Goal: Task Accomplishment & Management: Use online tool/utility

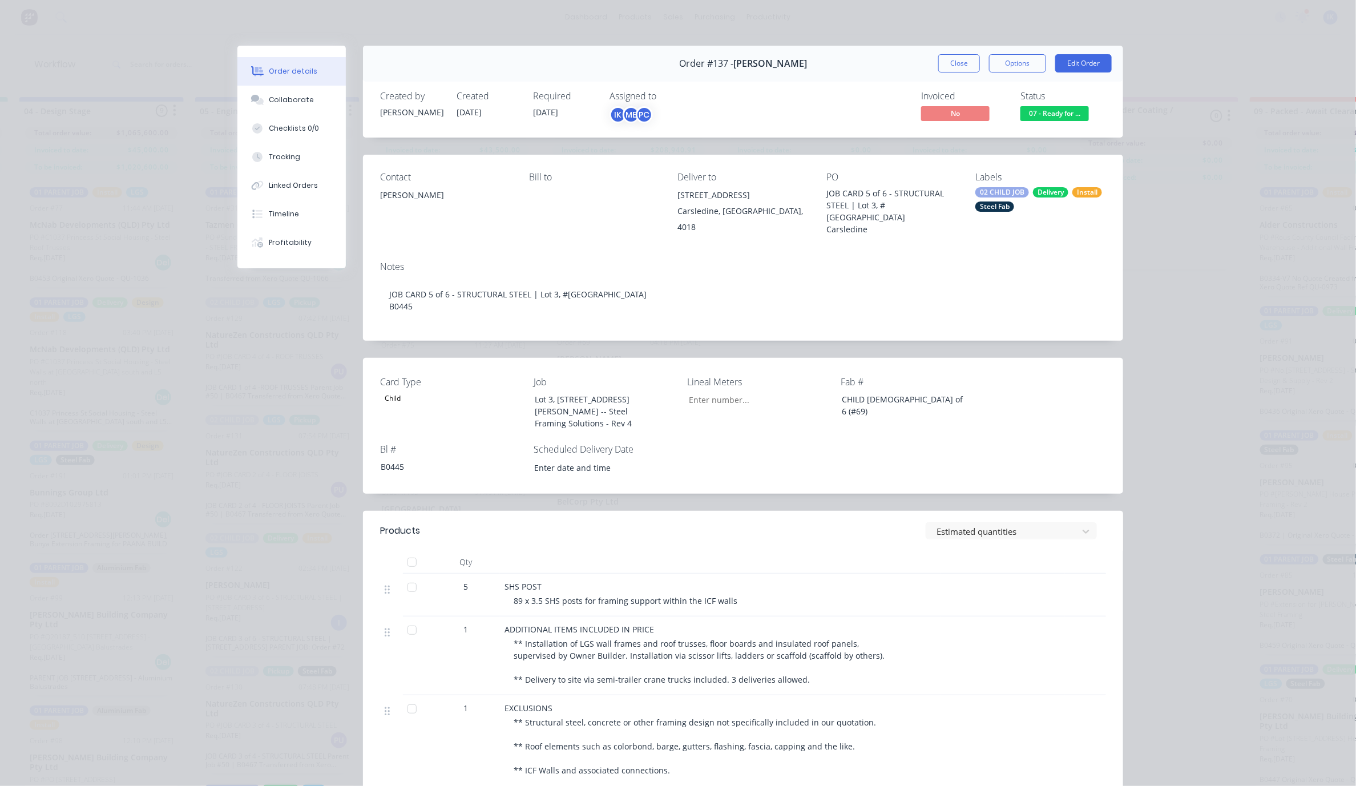
scroll to position [76, 0]
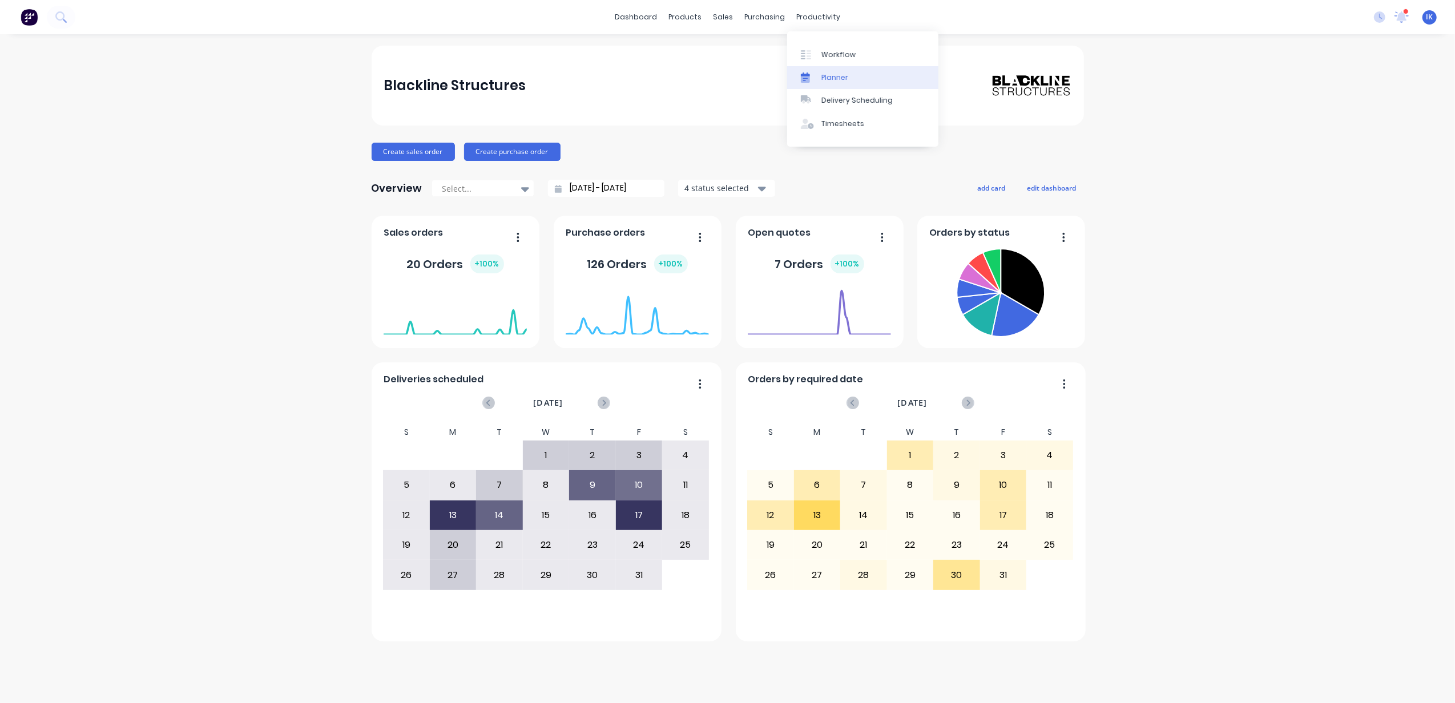
click at [841, 71] on link "Planner" at bounding box center [862, 77] width 151 height 23
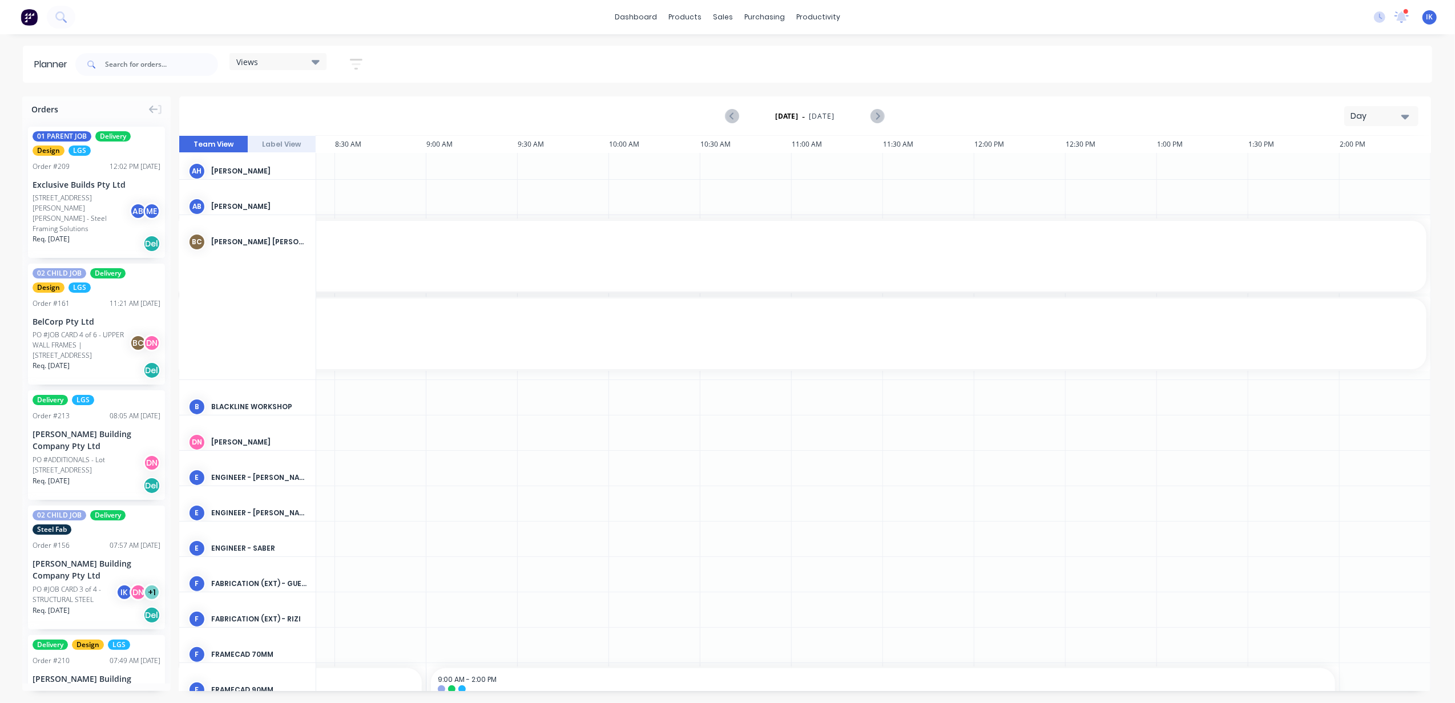
scroll to position [0, 442]
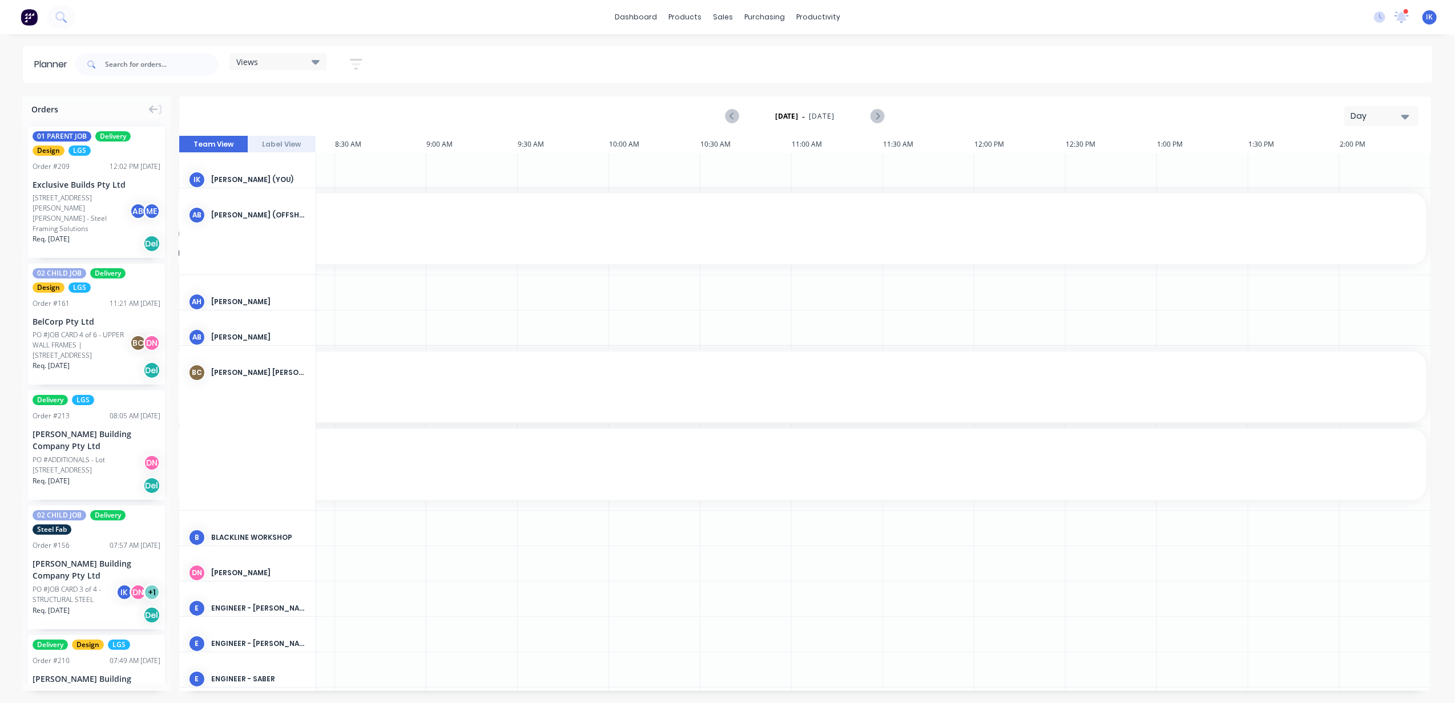
click at [1367, 112] on icon "button" at bounding box center [1405, 116] width 8 height 13
click at [1355, 165] on div "Week" at bounding box center [1360, 169] width 113 height 23
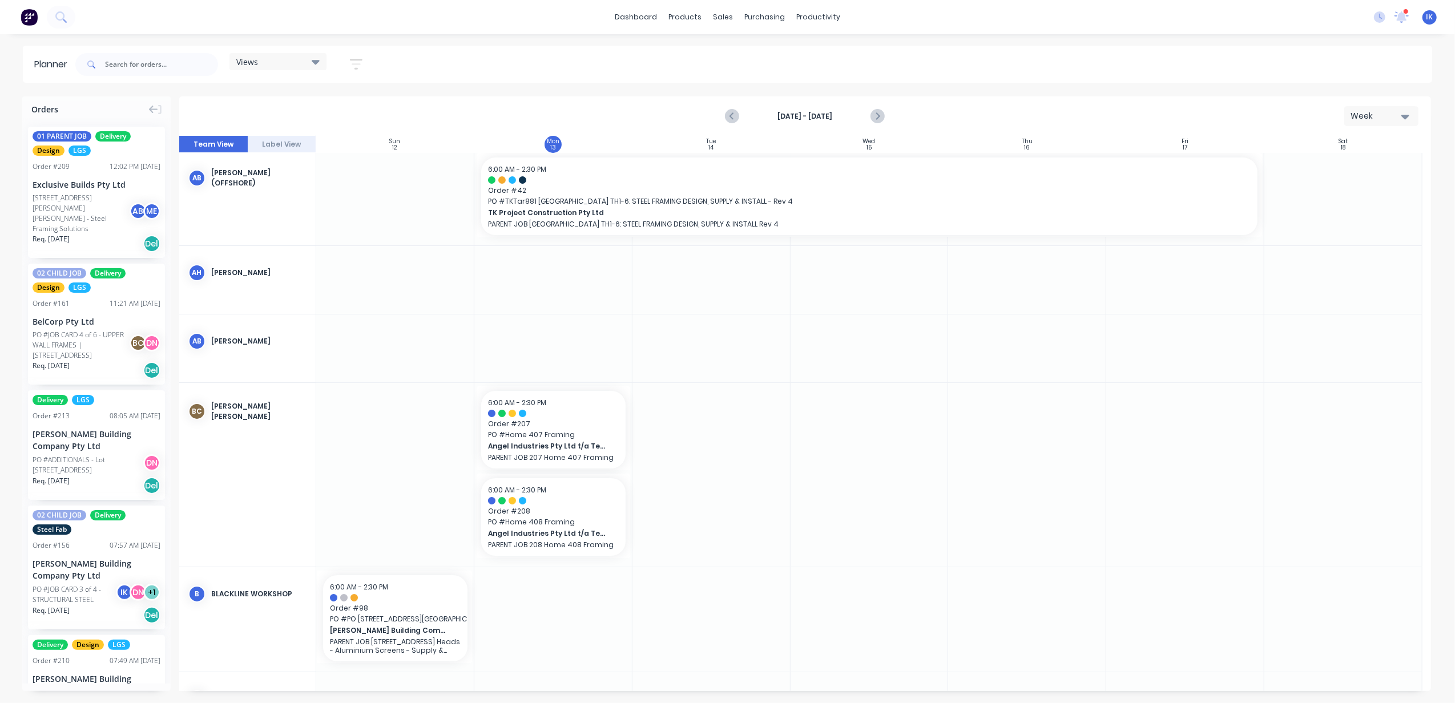
scroll to position [304, 0]
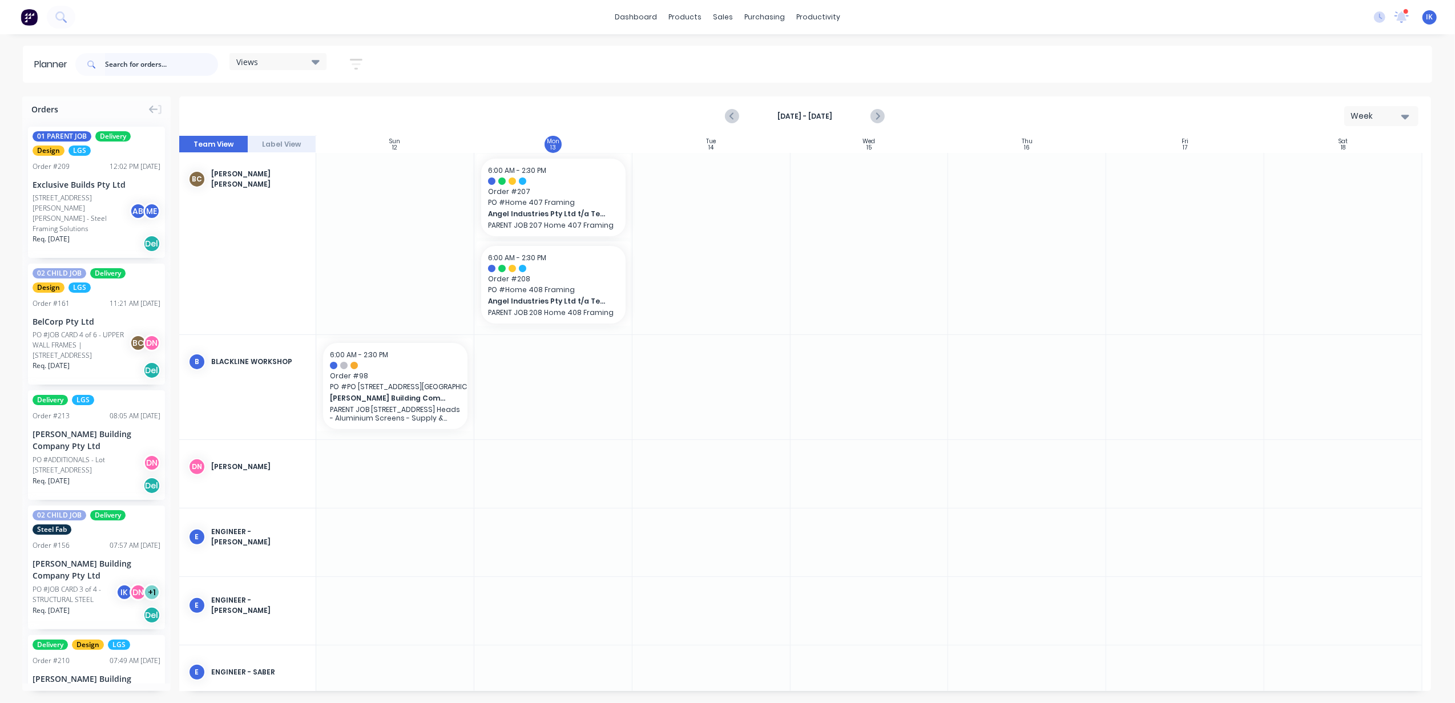
click at [148, 64] on input "text" at bounding box center [161, 64] width 113 height 23
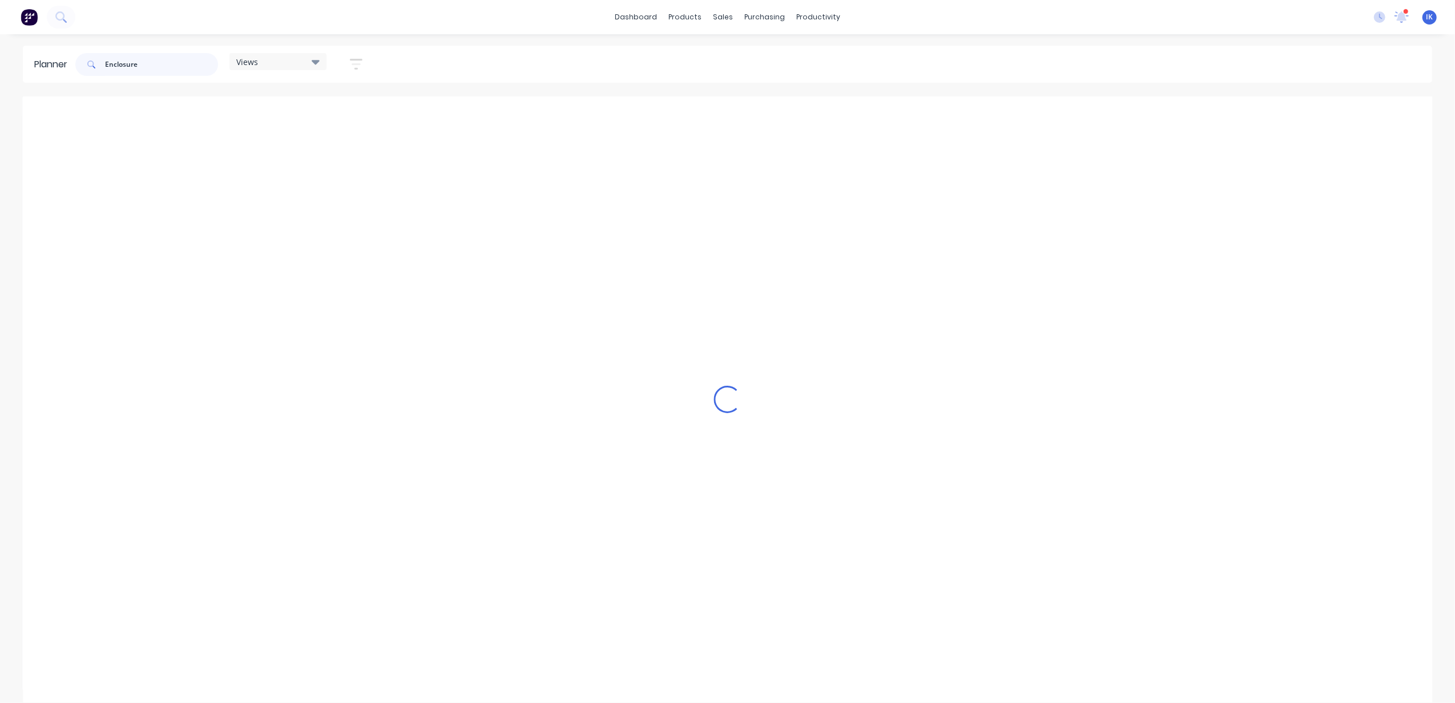
scroll to position [160, 0]
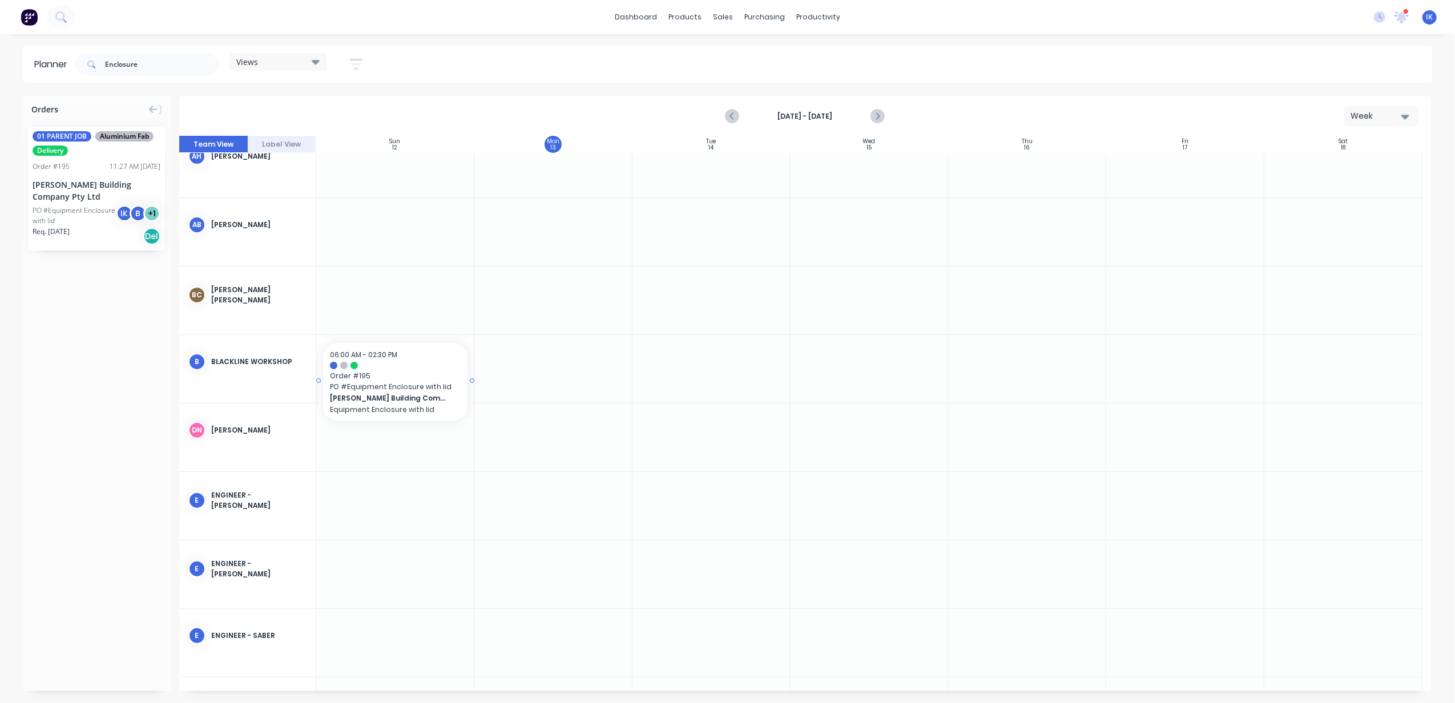
drag, startPoint x: 89, startPoint y: 198, endPoint x: 444, endPoint y: 352, distance: 386.5
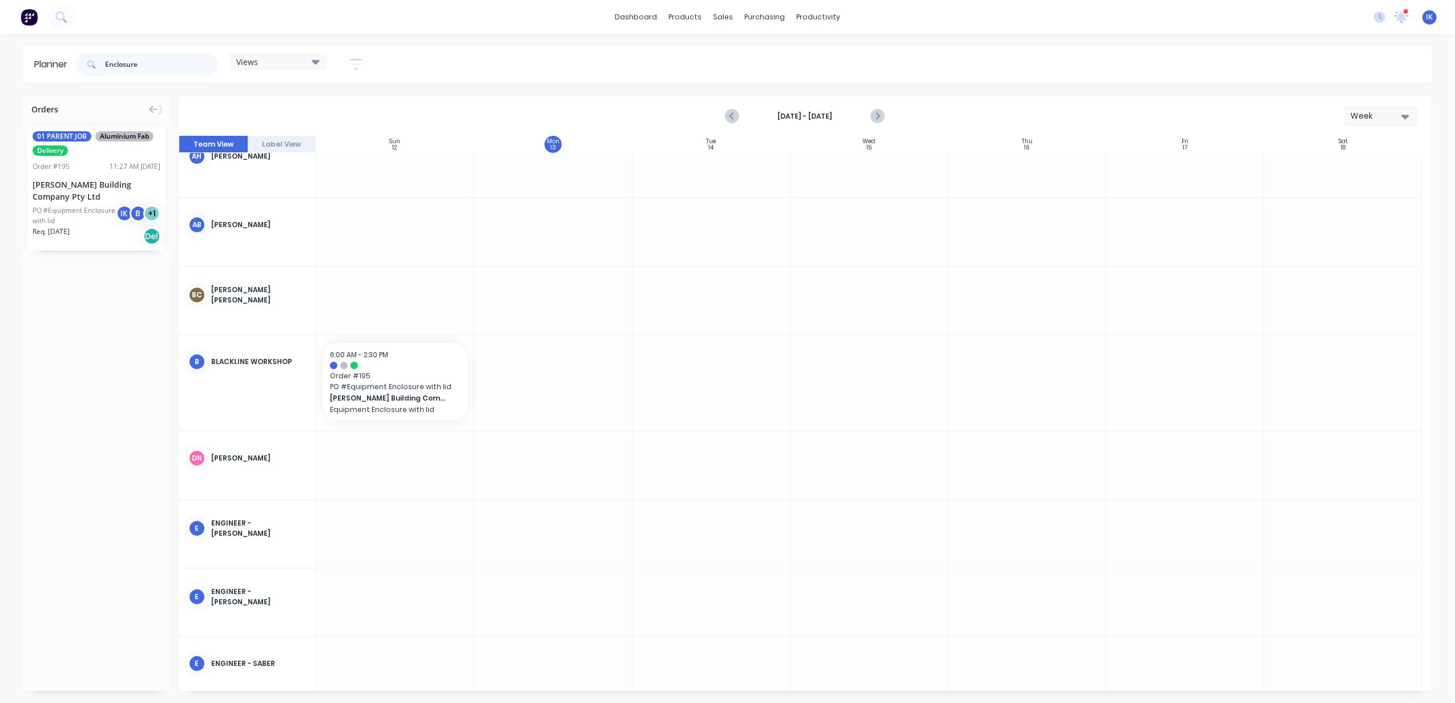
click at [166, 65] on input "Enclosure" at bounding box center [161, 64] width 113 height 23
type input "E"
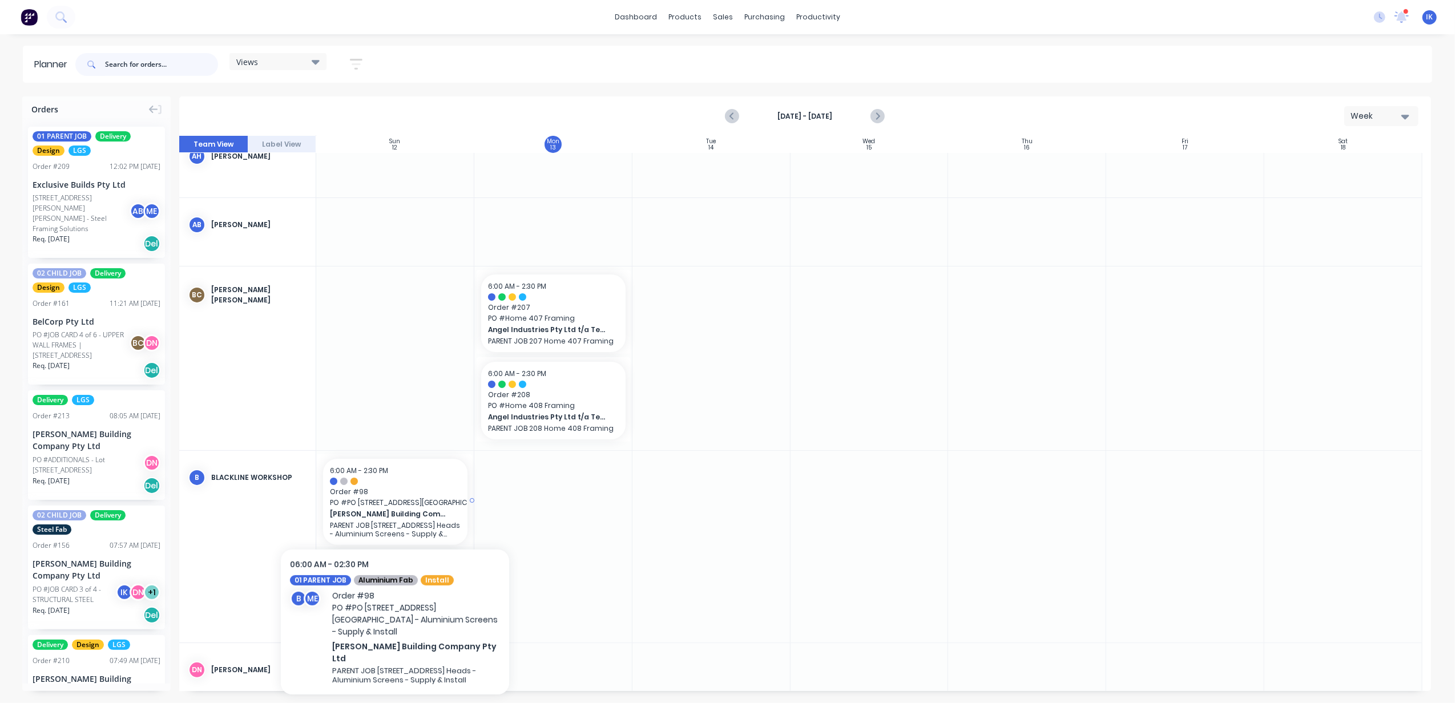
scroll to position [265, 0]
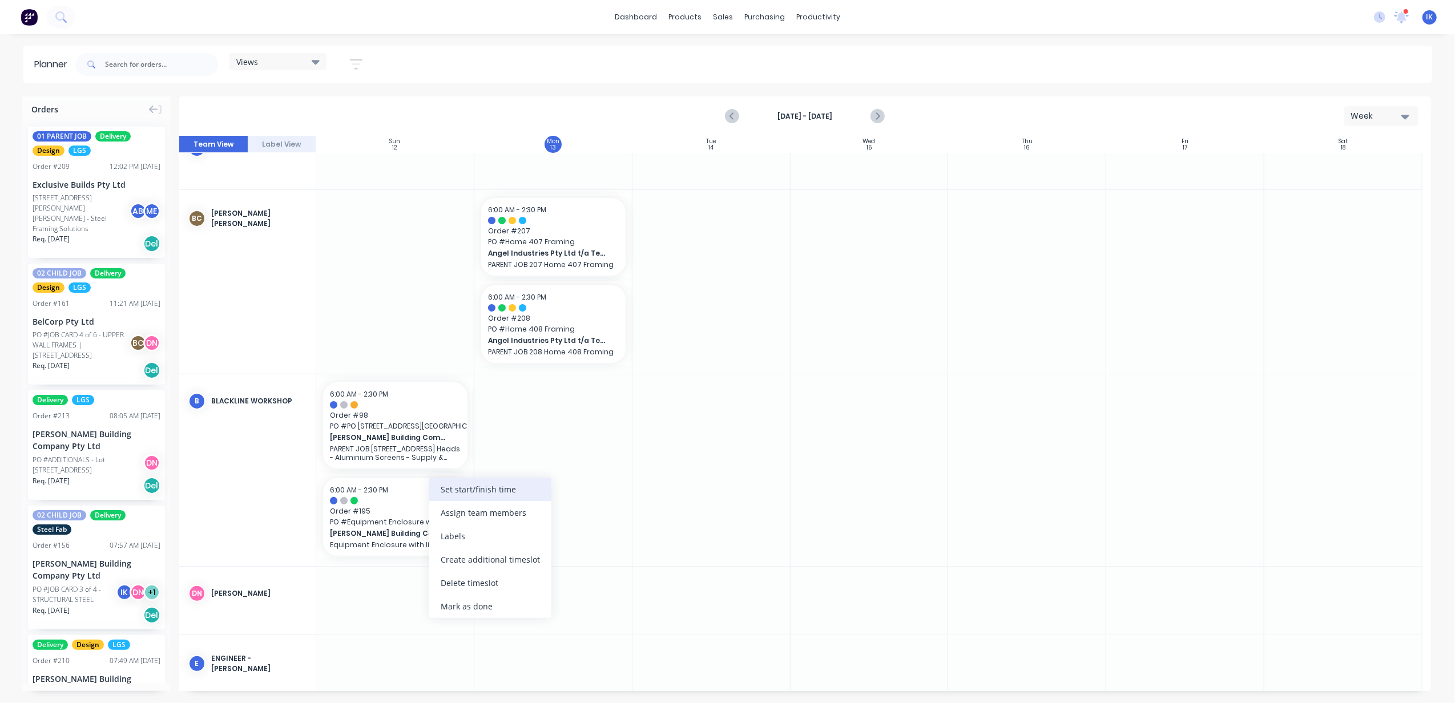
click at [486, 490] on div "Set start/finish time" at bounding box center [490, 489] width 122 height 23
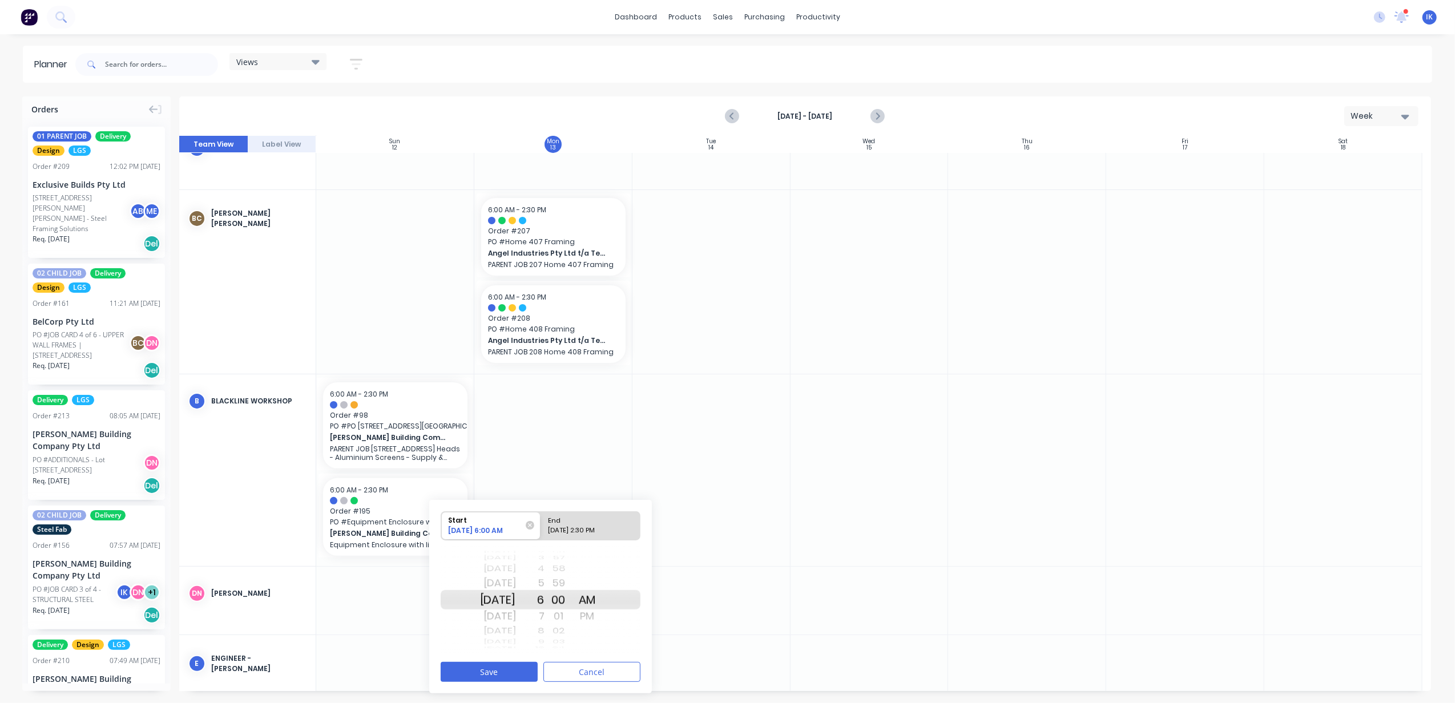
click at [585, 526] on div "[DATE] 2:30 PM" at bounding box center [585, 533] width 83 height 14
click at [541, 526] on input "End [DATE] 2:30 PM" at bounding box center [541, 526] width 1 height 28
radio input "true"
click at [506, 674] on button "Save" at bounding box center [489, 672] width 97 height 20
